Goal: Transaction & Acquisition: Obtain resource

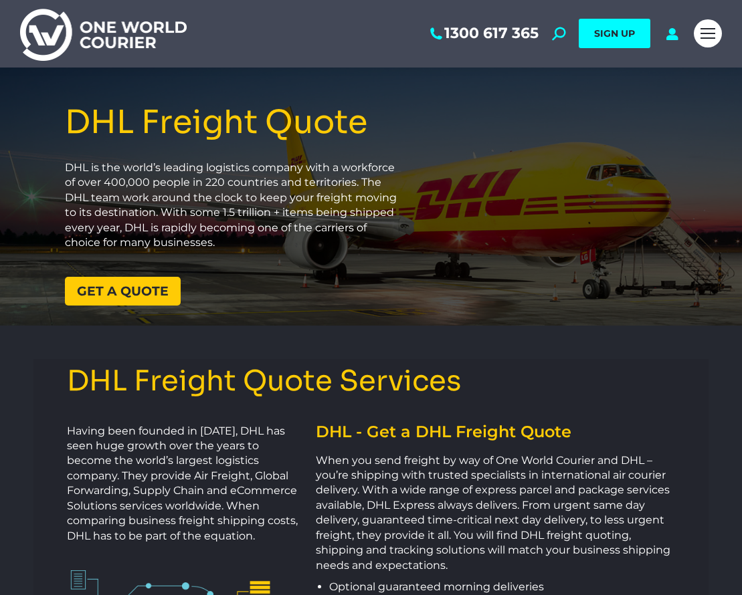
click at [150, 292] on span "Get a quote" at bounding box center [123, 291] width 92 height 13
click at [700, 38] on div "Mobile menu icon" at bounding box center [707, 33] width 15 height 11
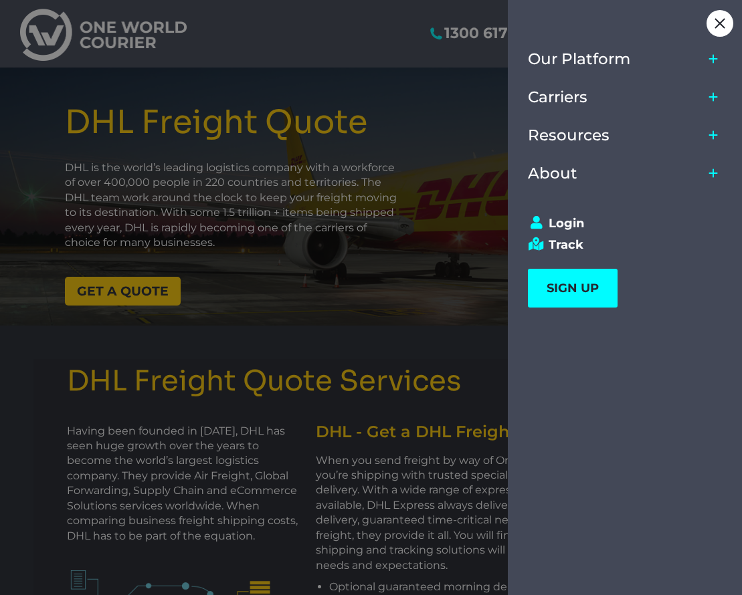
click at [333, 84] on div at bounding box center [371, 297] width 742 height 595
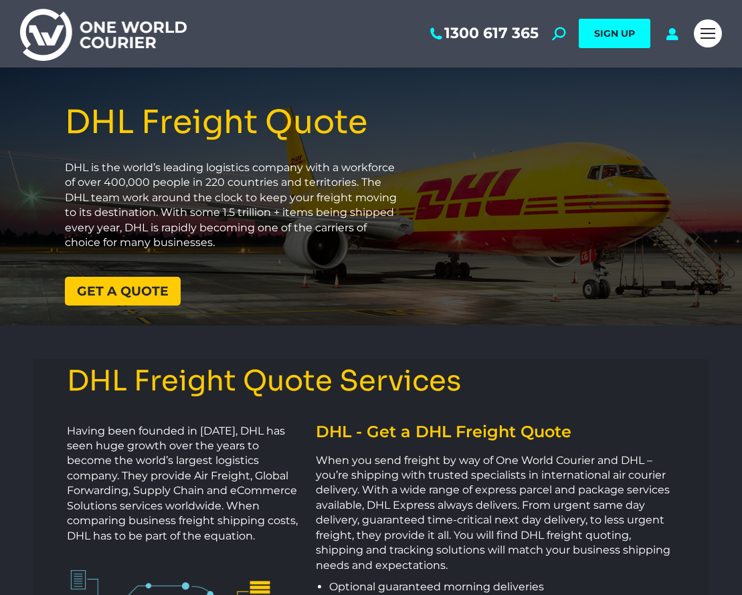
click at [130, 294] on span "Get a quote" at bounding box center [123, 291] width 92 height 13
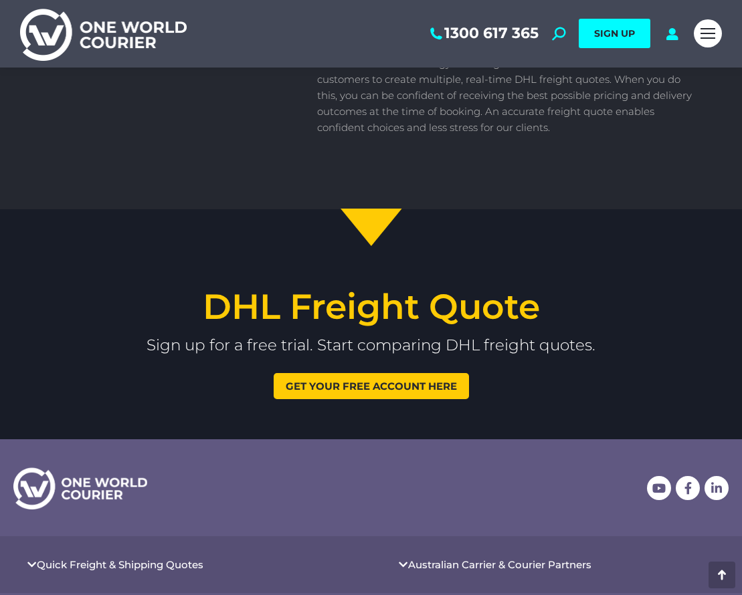
scroll to position [1513, 0]
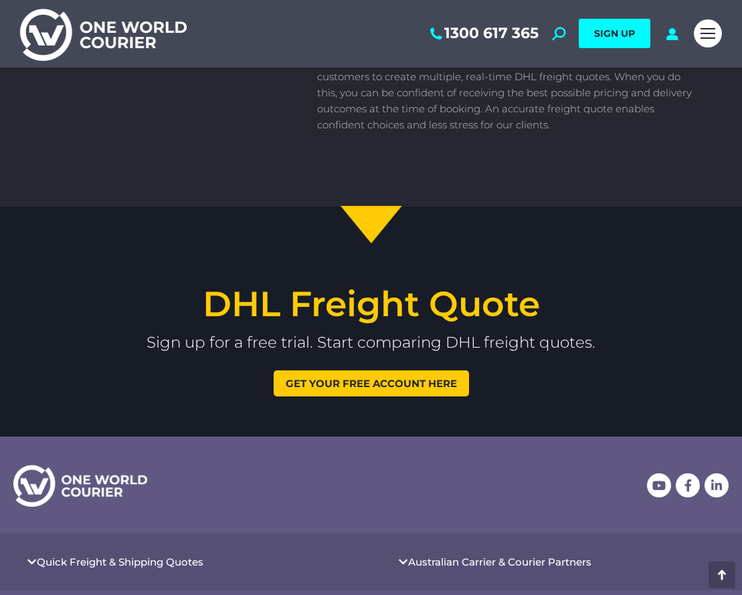
click at [353, 379] on span "Get your free account here" at bounding box center [371, 384] width 171 height 10
